Goal: Task Accomplishment & Management: Manage account settings

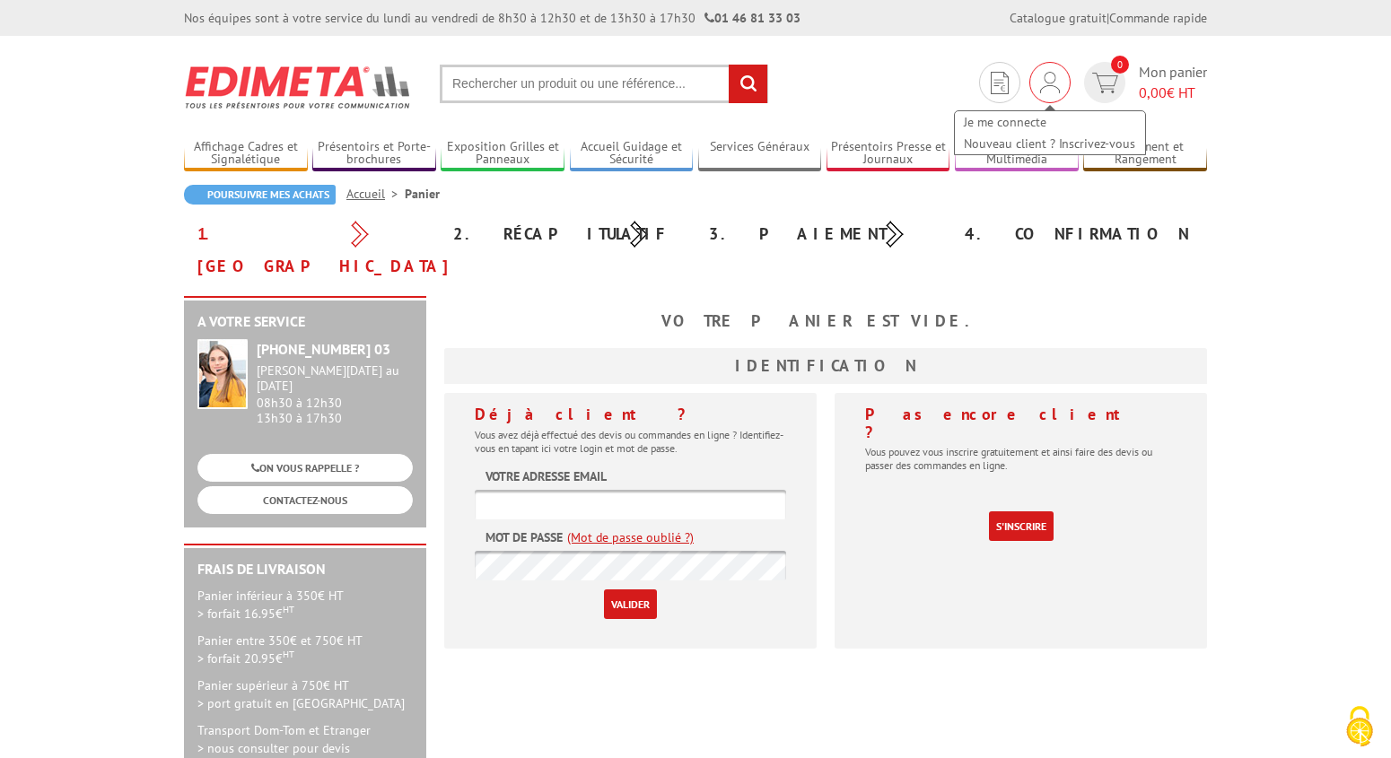
type input "[EMAIL_ADDRESS][DOMAIN_NAME]"
click at [1052, 82] on img at bounding box center [1050, 83] width 20 height 22
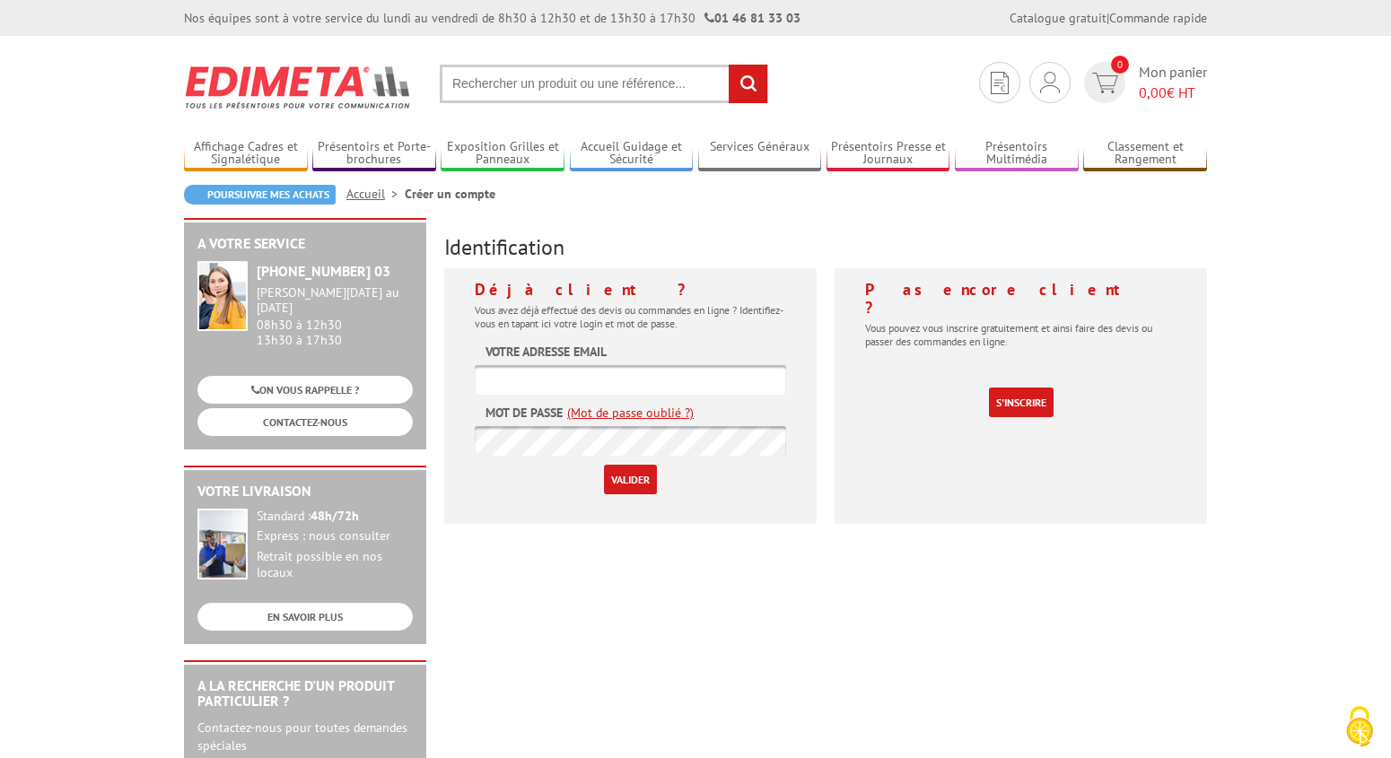
type input "[EMAIL_ADDRESS][DOMAIN_NAME]"
click at [616, 480] on input "Valider" at bounding box center [630, 480] width 53 height 30
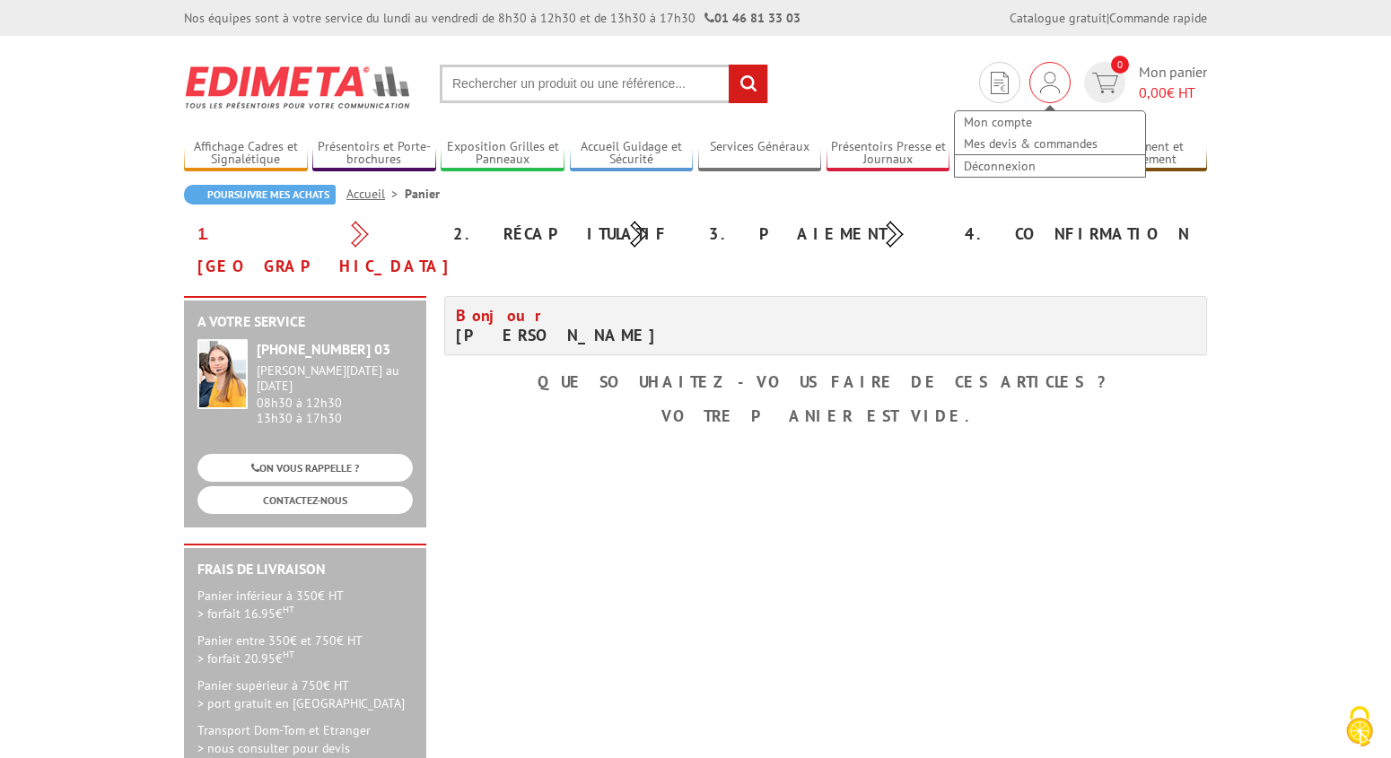
click at [1064, 86] on div "Mon compte Mes devis & commandes Déconnexion" at bounding box center [1049, 82] width 41 height 41
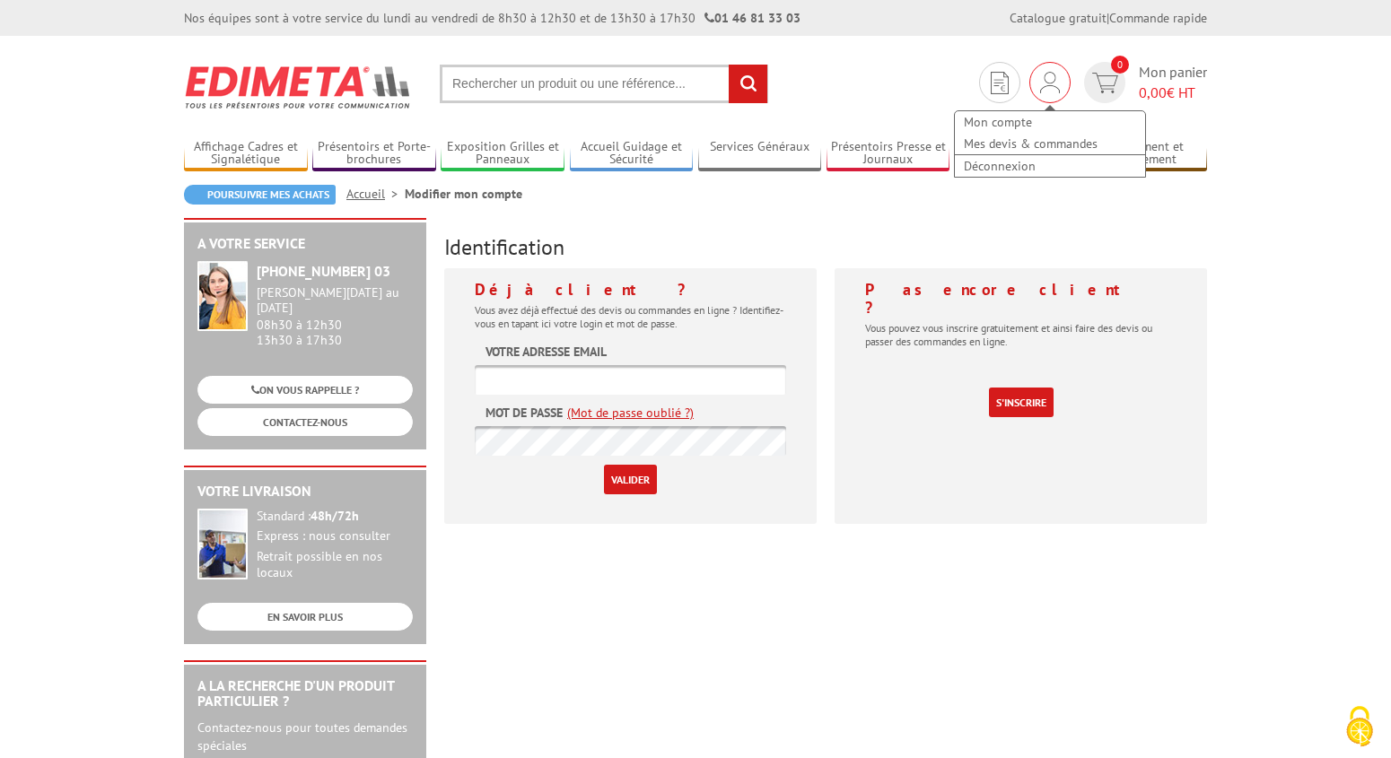
type input "[EMAIL_ADDRESS][DOMAIN_NAME]"
click at [1049, 82] on img at bounding box center [1050, 83] width 20 height 22
type input "[EMAIL_ADDRESS][DOMAIN_NAME]"
click at [1054, 83] on img at bounding box center [1050, 83] width 20 height 22
click at [1048, 144] on link "Mes devis & commandes" at bounding box center [1050, 144] width 190 height 22
